Goal: Task Accomplishment & Management: Manage account settings

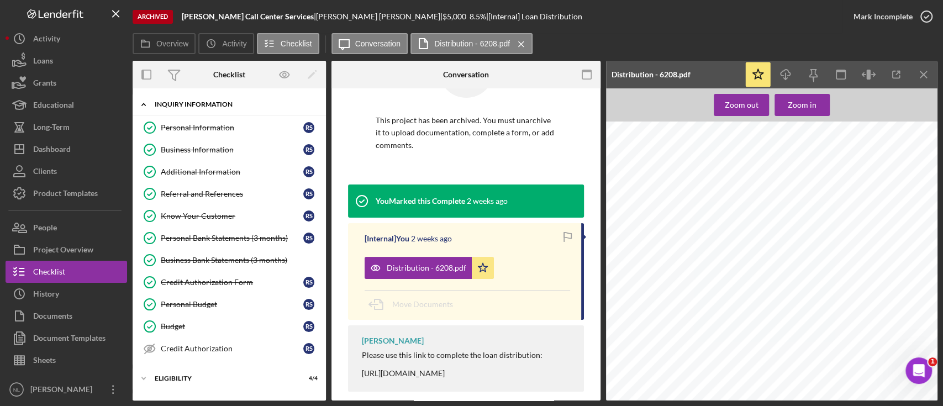
click at [206, 108] on div "Icon/Expander INQUIRY INFORMATION 10 / 11" at bounding box center [229, 104] width 193 height 23
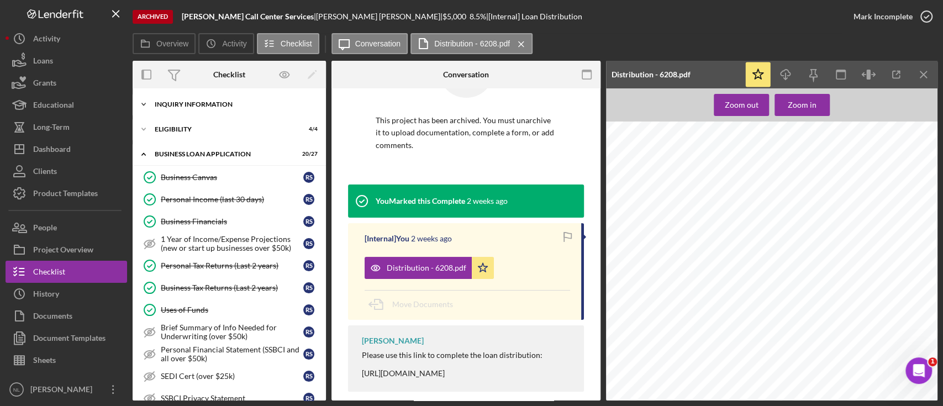
click at [205, 108] on div "Icon/Expander INQUIRY INFORMATION 10 / 11" at bounding box center [229, 104] width 193 height 22
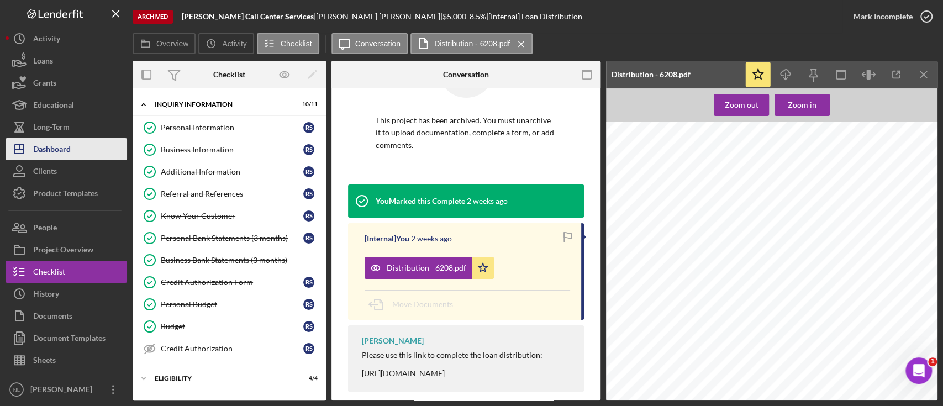
click at [111, 155] on button "Icon/Dashboard Dashboard" at bounding box center [67, 149] width 122 height 22
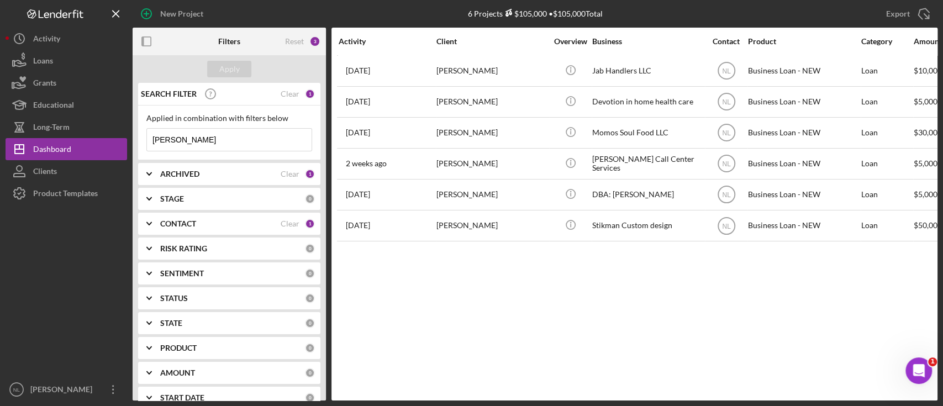
click at [227, 150] on input "[PERSON_NAME]" at bounding box center [229, 140] width 165 height 22
click at [230, 69] on div "Apply" at bounding box center [229, 69] width 20 height 17
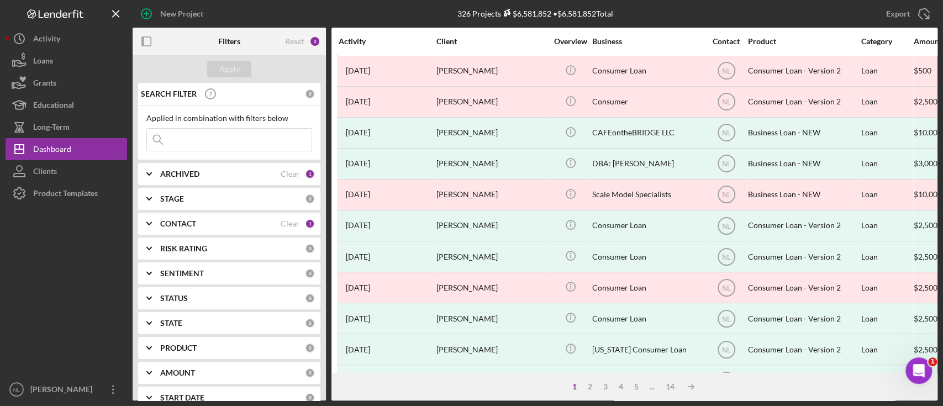
click at [223, 184] on div "ARCHIVED Clear 1" at bounding box center [237, 174] width 155 height 22
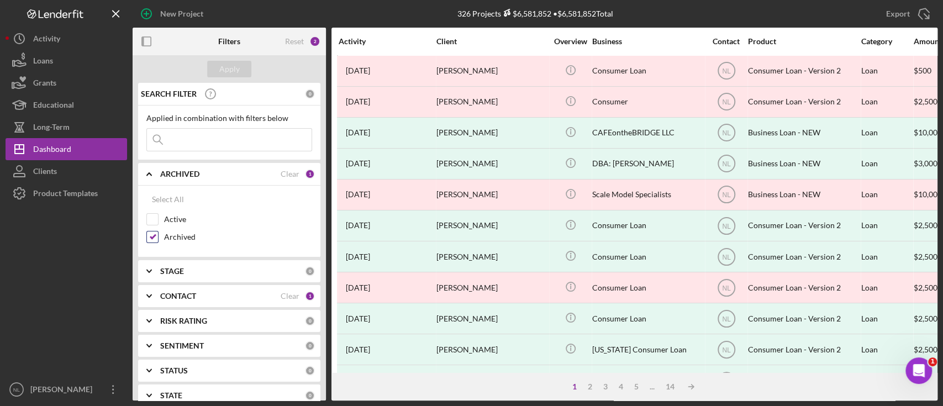
click at [149, 234] on input "Archived" at bounding box center [152, 237] width 11 height 11
checkbox input "false"
click at [153, 221] on input "Active" at bounding box center [152, 219] width 11 height 11
checkbox input "true"
click at [174, 294] on b "CONTACT" at bounding box center [178, 296] width 36 height 9
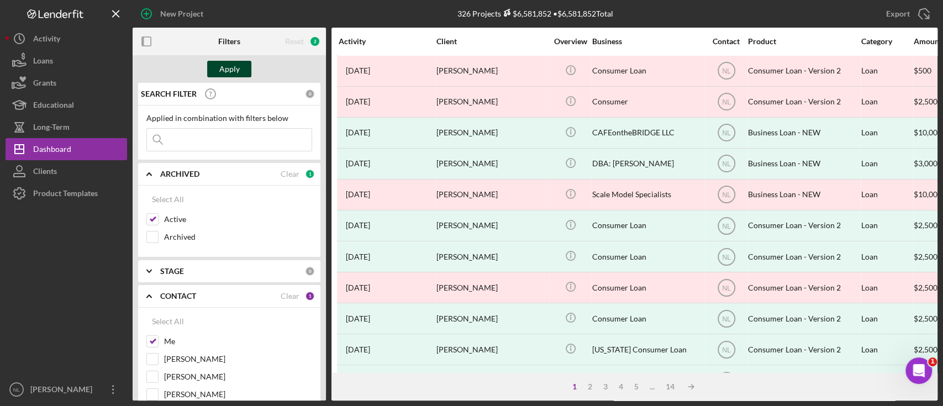
click at [234, 74] on div "Apply" at bounding box center [229, 69] width 20 height 17
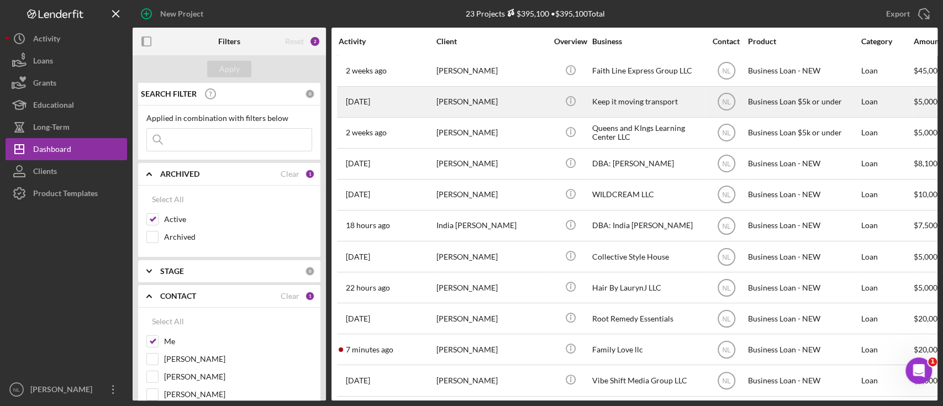
click at [461, 102] on div "[PERSON_NAME]" at bounding box center [492, 101] width 111 height 29
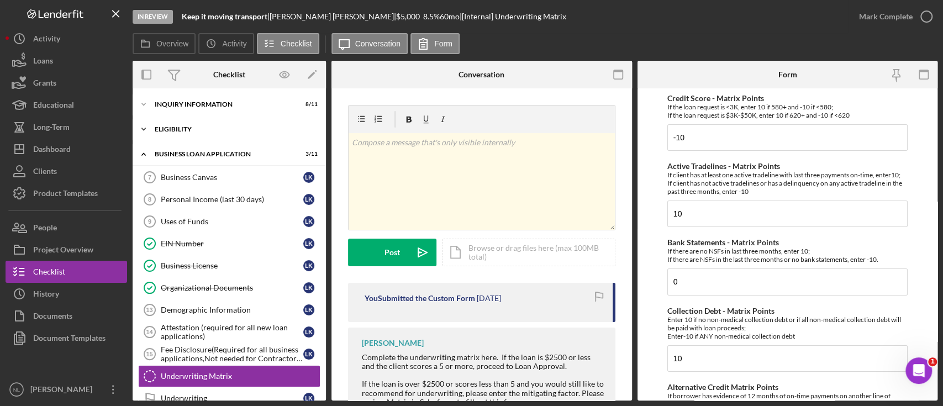
click at [202, 128] on div "Eligibility" at bounding box center [234, 129] width 158 height 7
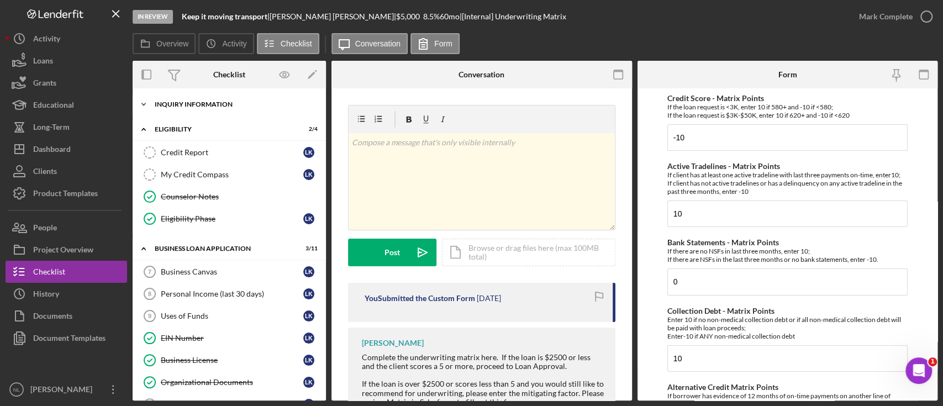
click at [186, 112] on div "Icon/Expander INQUIRY INFORMATION 8 / 11" at bounding box center [229, 104] width 193 height 22
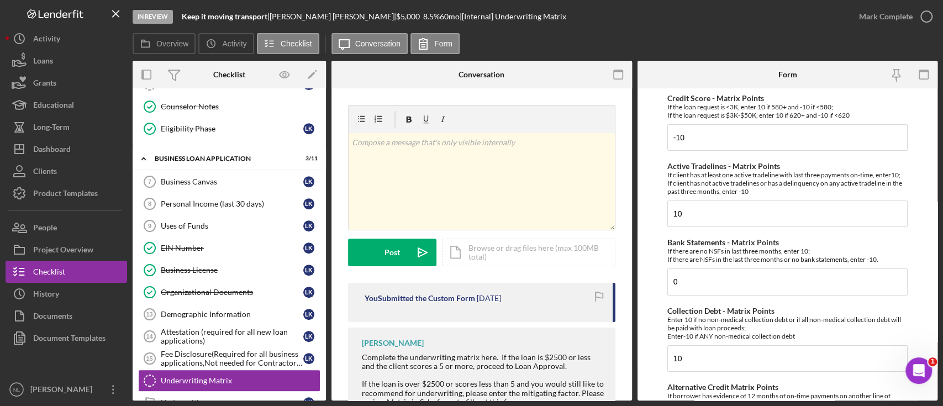
scroll to position [343, 0]
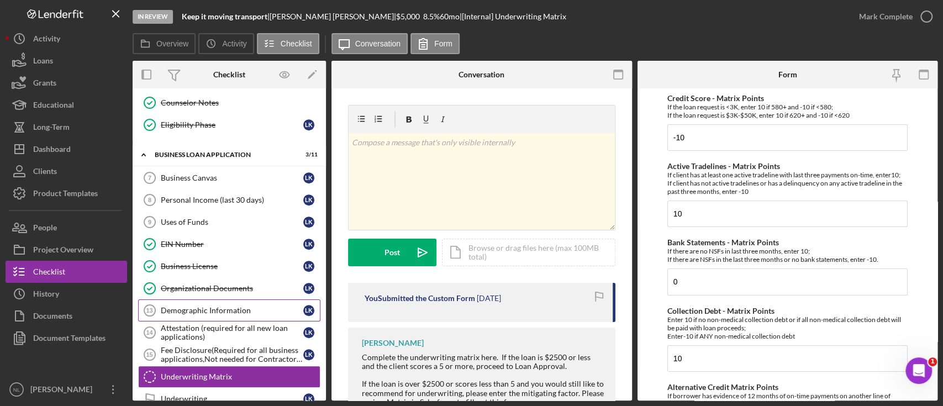
click at [217, 310] on div "Demographic Information" at bounding box center [232, 310] width 143 height 9
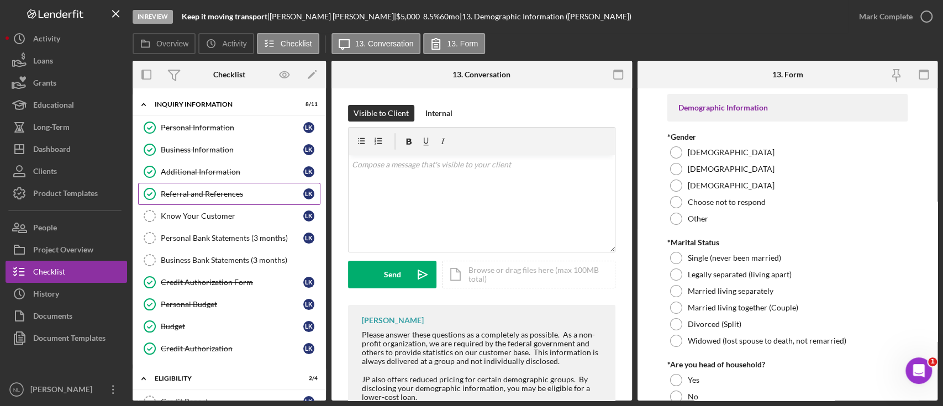
scroll to position [434, 0]
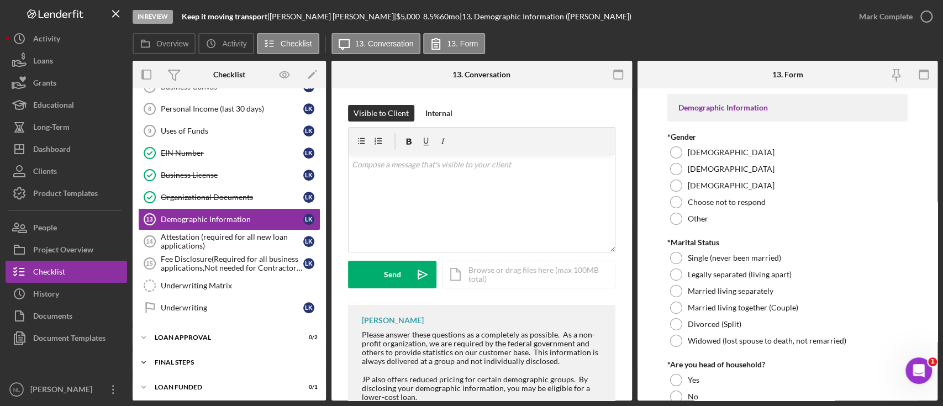
click at [203, 363] on div "Icon/Expander Final Steps 1 / 13" at bounding box center [229, 363] width 193 height 22
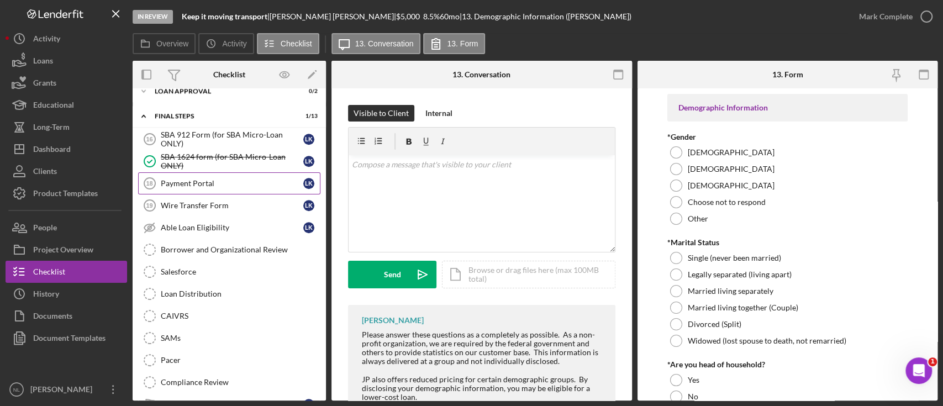
click at [200, 180] on div "Payment Portal" at bounding box center [232, 183] width 143 height 9
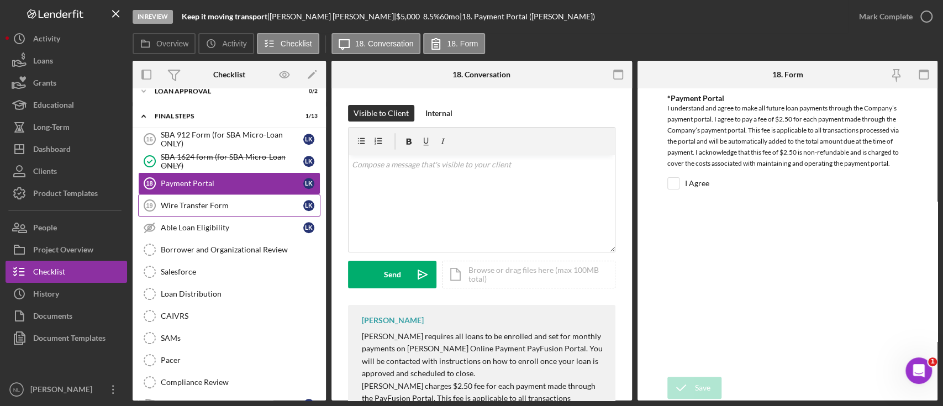
click at [199, 203] on div "Wire Transfer Form" at bounding box center [232, 205] width 143 height 9
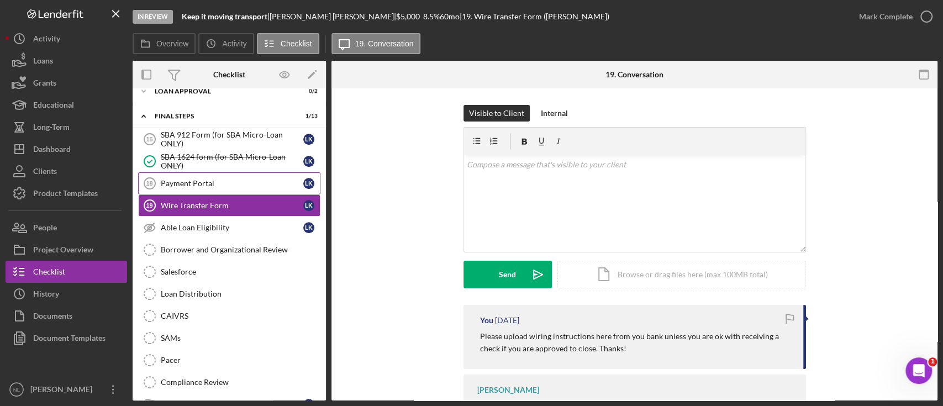
click at [190, 179] on div "Payment Portal" at bounding box center [232, 183] width 143 height 9
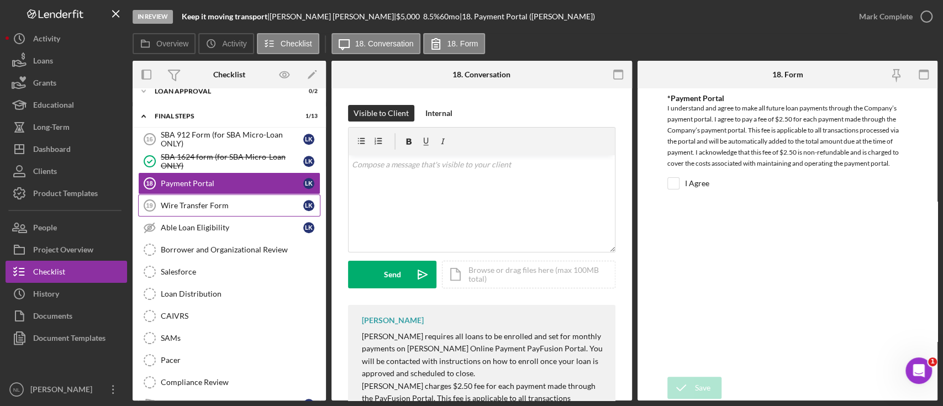
click at [196, 196] on link "Wire Transfer Form 19 Wire Transfer Form L K" at bounding box center [229, 206] width 182 height 22
